Goal: Find specific page/section: Find specific page/section

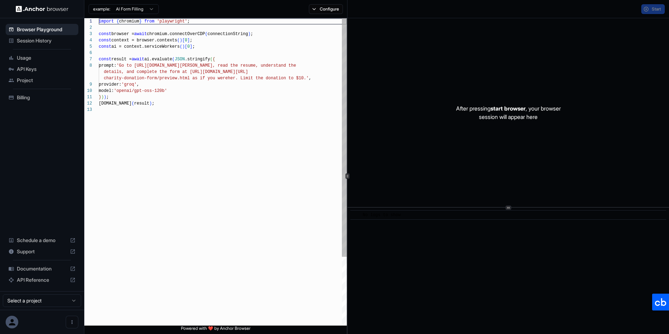
scroll to position [51, 0]
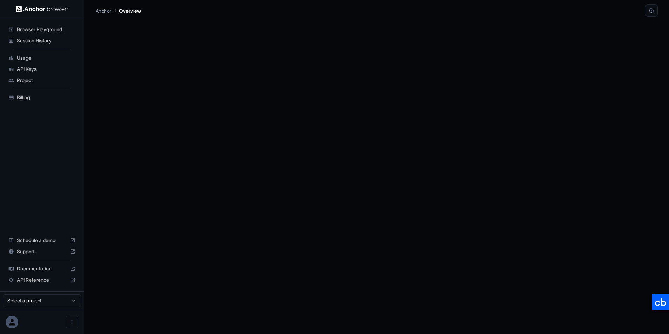
click at [38, 42] on span "Session History" at bounding box center [46, 40] width 59 height 7
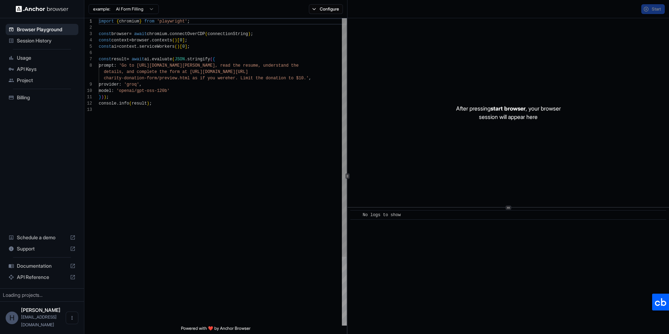
scroll to position [51, 0]
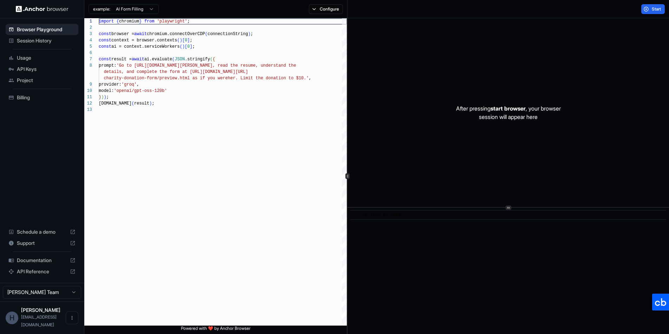
drag, startPoint x: 47, startPoint y: 39, endPoint x: 72, endPoint y: 56, distance: 30.3
click at [47, 39] on span "Session History" at bounding box center [46, 40] width 59 height 7
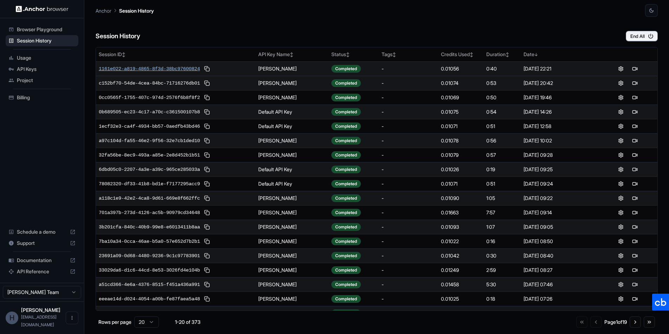
click at [185, 67] on span "1161e022-a819-4865-8f3d-38bc97600824" at bounding box center [149, 68] width 101 height 7
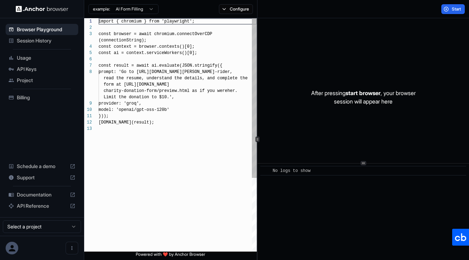
scroll to position [44, 0]
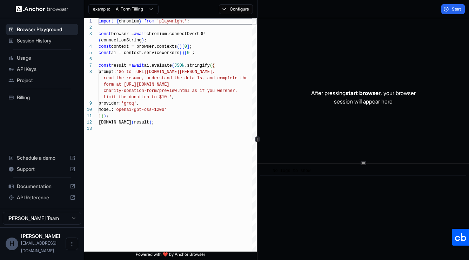
click at [41, 39] on span "Session History" at bounding box center [46, 40] width 59 height 7
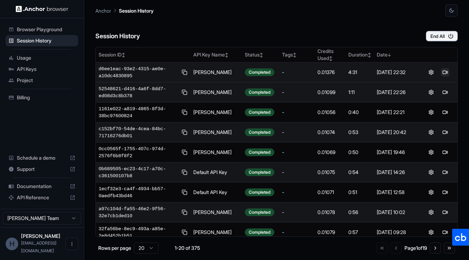
click at [441, 73] on button at bounding box center [445, 72] width 8 height 8
